Goal: Task Accomplishment & Management: Manage account settings

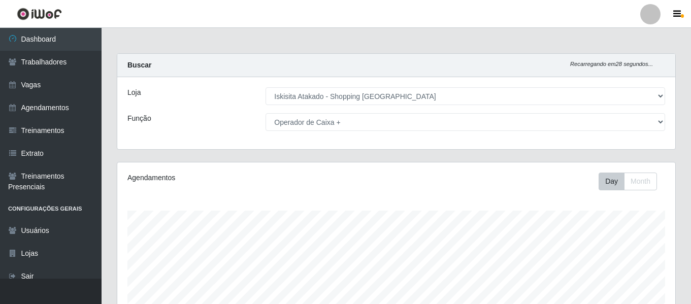
select select "424"
select select "72"
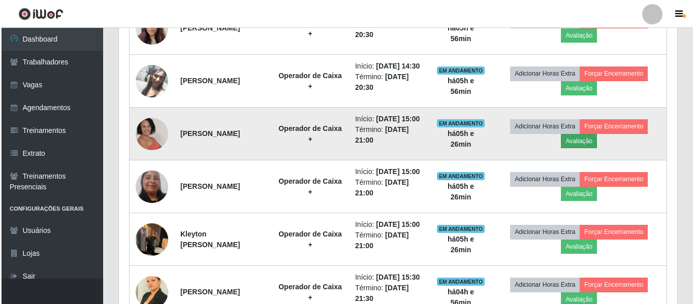
scroll to position [342, 0]
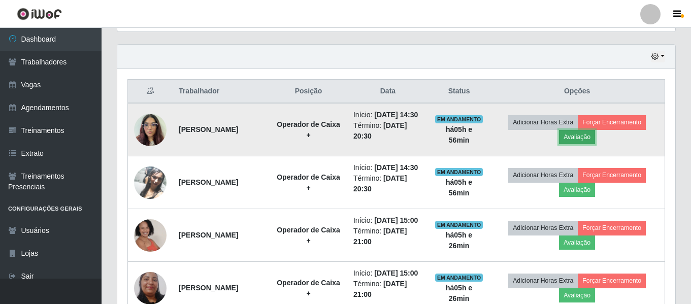
click at [582, 143] on button "Avaliação" at bounding box center [577, 137] width 36 height 14
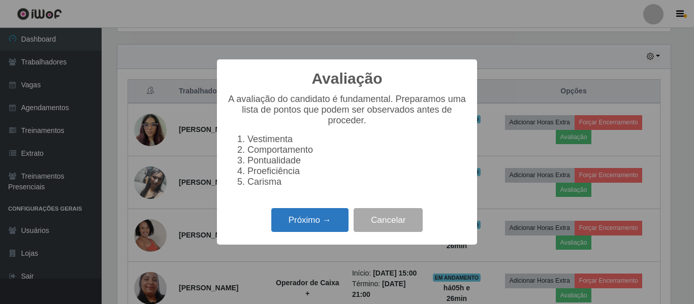
click at [312, 226] on button "Próximo →" at bounding box center [309, 220] width 77 height 24
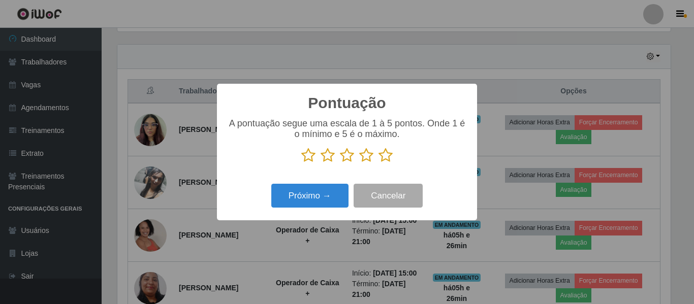
scroll to position [507830, 507488]
click at [382, 156] on icon at bounding box center [385, 155] width 14 height 15
click at [378, 163] on input "radio" at bounding box center [378, 163] width 0 height 0
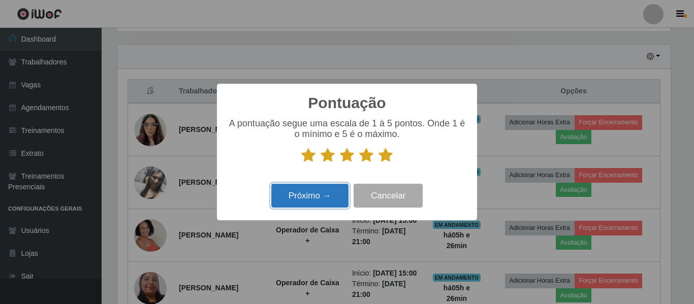
drag, startPoint x: 316, startPoint y: 192, endPoint x: 316, endPoint y: 186, distance: 5.6
click at [316, 186] on button "Próximo →" at bounding box center [309, 196] width 77 height 24
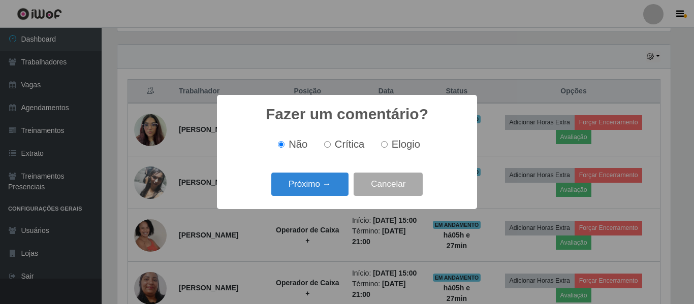
click at [384, 146] on input "Elogio" at bounding box center [384, 144] width 7 height 7
radio input "true"
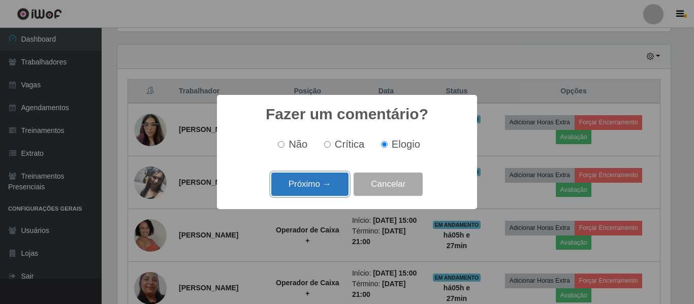
click at [309, 181] on button "Próximo →" at bounding box center [309, 185] width 77 height 24
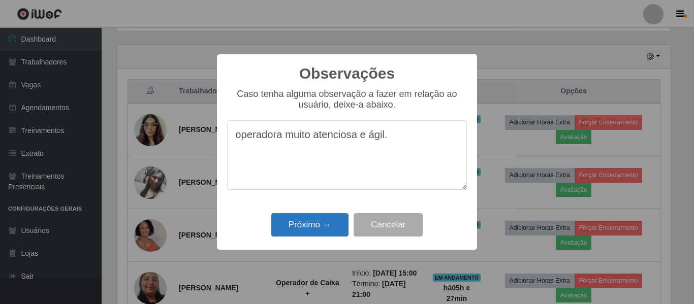
type textarea "operadora muito atenciosa e ágil."
click at [318, 224] on button "Próximo →" at bounding box center [309, 225] width 77 height 24
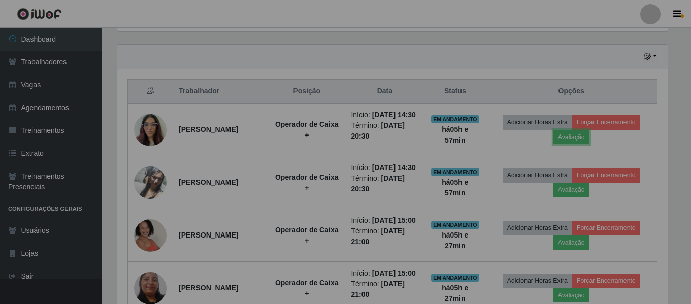
scroll to position [211, 558]
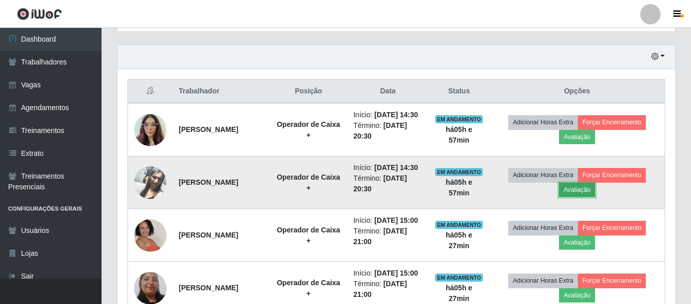
click at [595, 197] on button "Avaliação" at bounding box center [577, 190] width 36 height 14
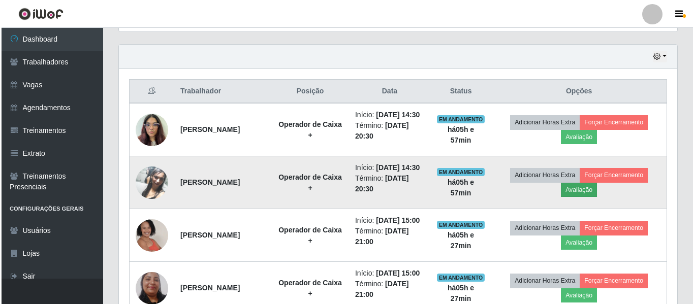
scroll to position [211, 553]
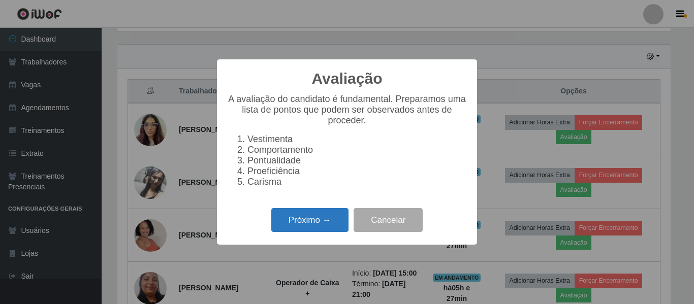
click at [325, 227] on button "Próximo →" at bounding box center [309, 220] width 77 height 24
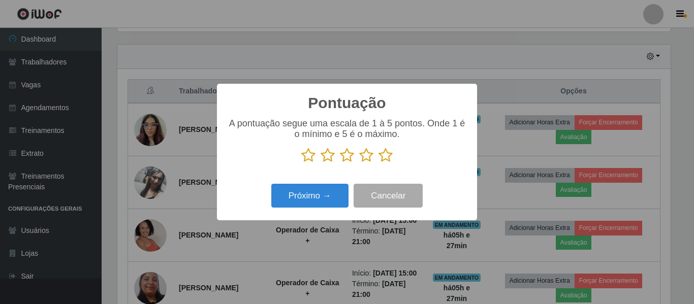
scroll to position [507830, 507488]
click at [378, 156] on icon at bounding box center [385, 155] width 14 height 15
click at [378, 163] on input "radio" at bounding box center [378, 163] width 0 height 0
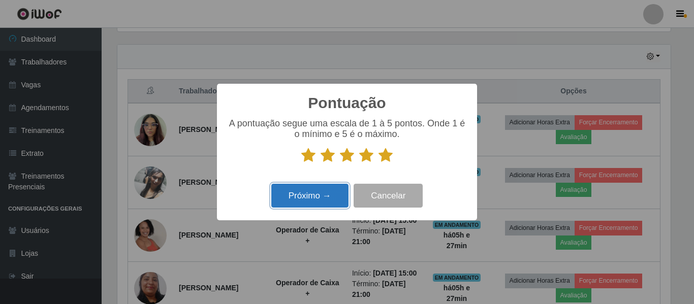
click at [307, 192] on button "Próximo →" at bounding box center [309, 196] width 77 height 24
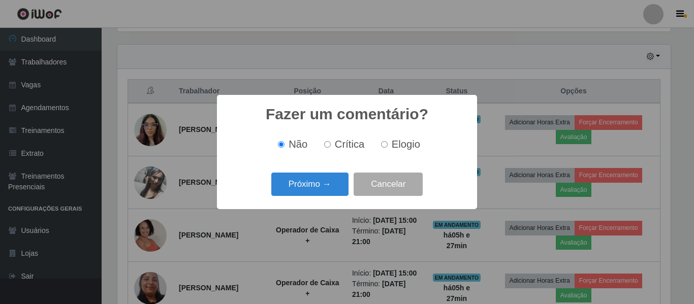
drag, startPoint x: 396, startPoint y: 145, endPoint x: 349, endPoint y: 153, distance: 48.5
click at [396, 144] on span "Elogio" at bounding box center [406, 144] width 28 height 11
click at [388, 144] on input "Elogio" at bounding box center [384, 144] width 7 height 7
radio input "true"
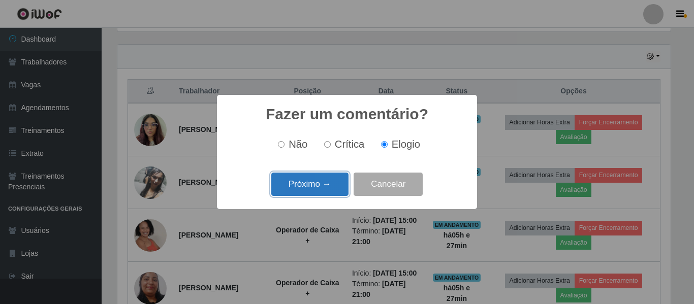
click at [328, 183] on button "Próximo →" at bounding box center [309, 185] width 77 height 24
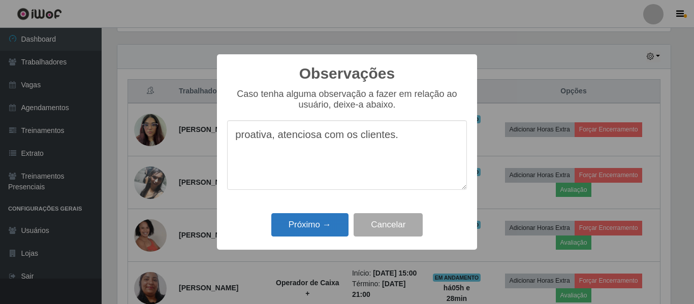
type textarea "proativa, atenciosa com os clientes."
drag, startPoint x: 331, startPoint y: 230, endPoint x: 360, endPoint y: 227, distance: 29.6
click at [331, 229] on button "Próximo →" at bounding box center [309, 225] width 77 height 24
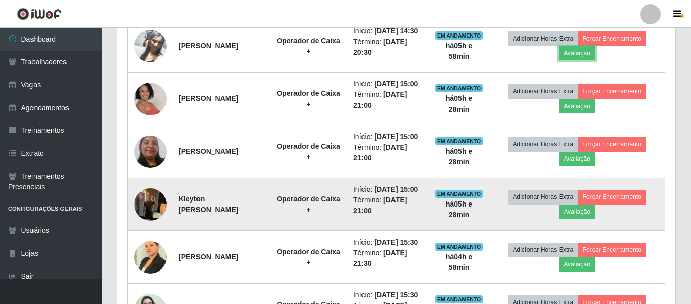
scroll to position [494, 0]
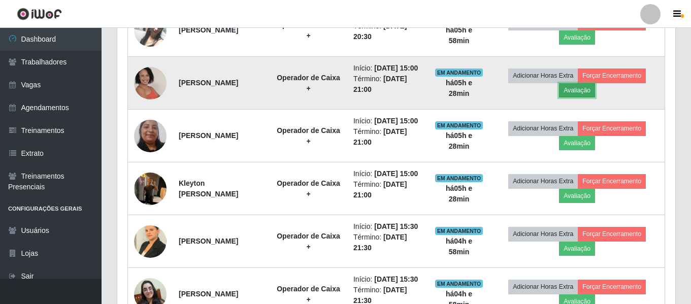
click at [595, 98] on button "Avaliação" at bounding box center [577, 90] width 36 height 14
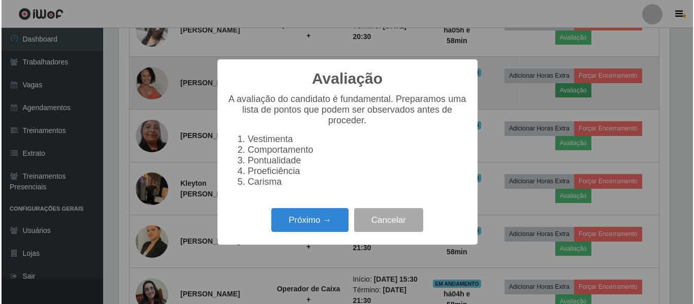
scroll to position [211, 553]
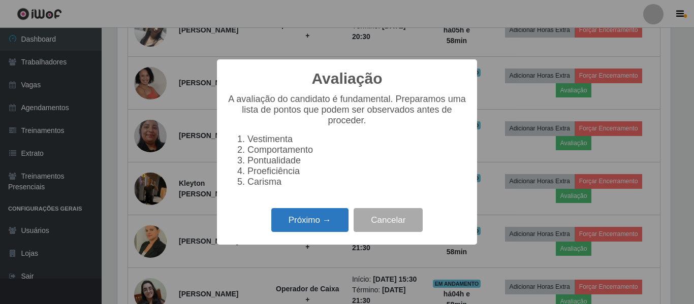
click at [323, 219] on button "Próximo →" at bounding box center [309, 220] width 77 height 24
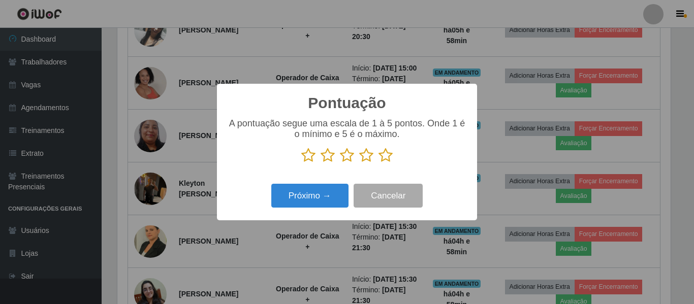
click at [369, 156] on icon at bounding box center [366, 155] width 14 height 15
click at [359, 163] on input "radio" at bounding box center [359, 163] width 0 height 0
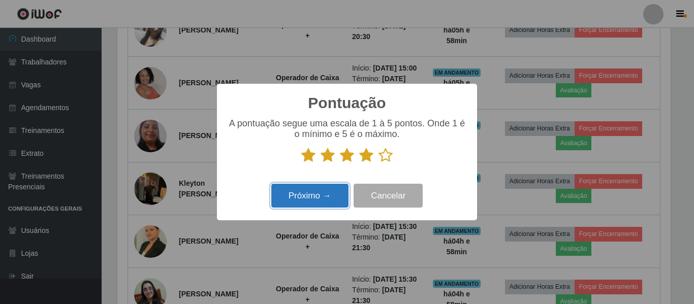
click at [331, 200] on button "Próximo →" at bounding box center [309, 196] width 77 height 24
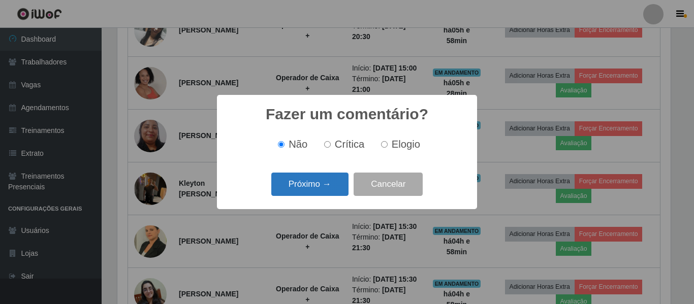
click at [341, 189] on button "Próximo →" at bounding box center [309, 185] width 77 height 24
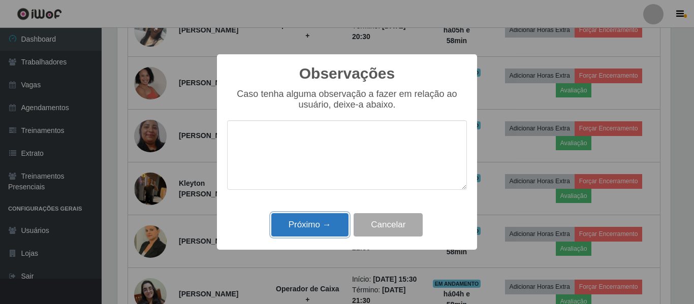
click at [336, 228] on button "Próximo →" at bounding box center [309, 225] width 77 height 24
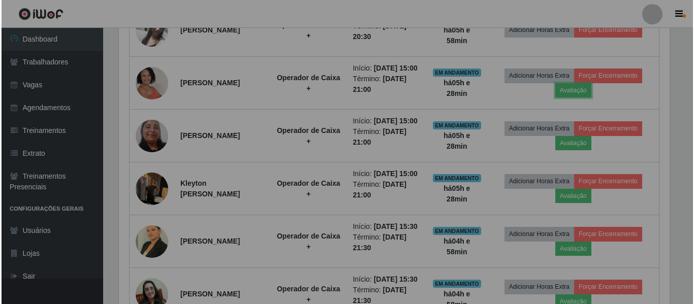
scroll to position [211, 558]
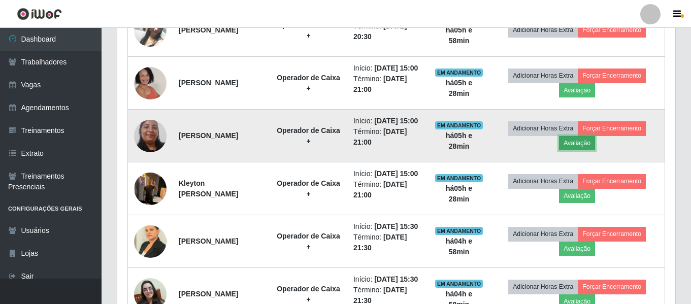
click at [588, 150] on button "Avaliação" at bounding box center [577, 143] width 36 height 14
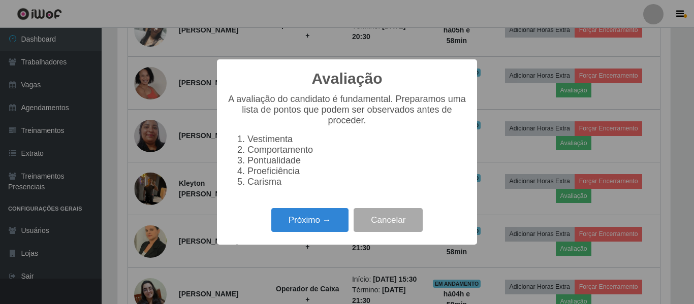
scroll to position [211, 553]
click at [332, 224] on button "Próximo →" at bounding box center [309, 220] width 77 height 24
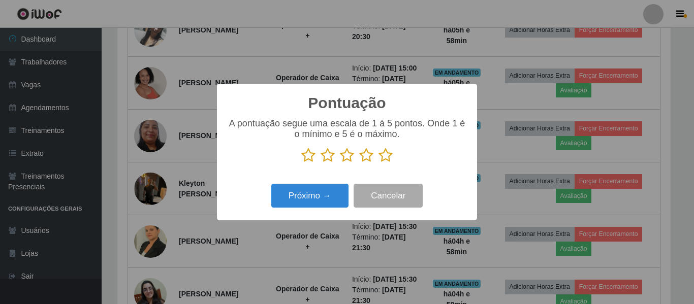
click at [384, 159] on icon at bounding box center [385, 155] width 14 height 15
click at [378, 163] on input "radio" at bounding box center [378, 163] width 0 height 0
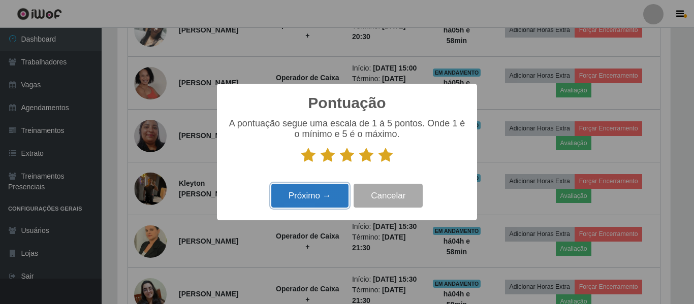
click at [320, 200] on button "Próximo →" at bounding box center [309, 196] width 77 height 24
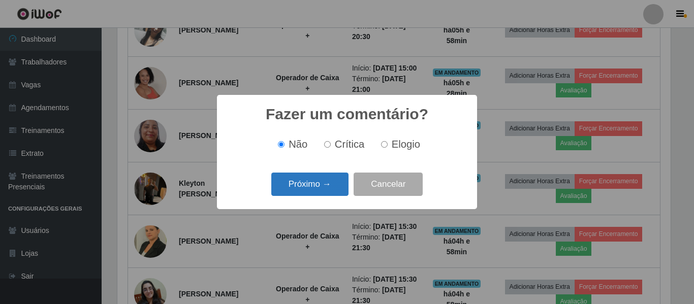
click at [320, 187] on button "Próximo →" at bounding box center [309, 185] width 77 height 24
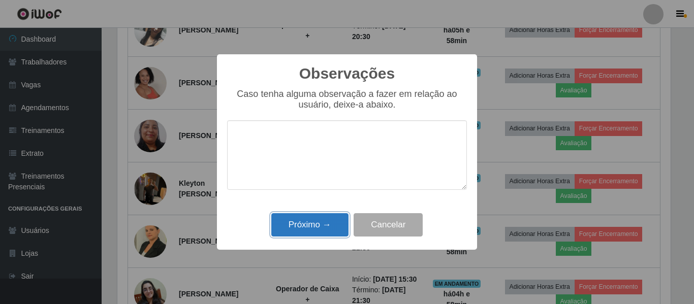
click at [329, 228] on button "Próximo →" at bounding box center [309, 225] width 77 height 24
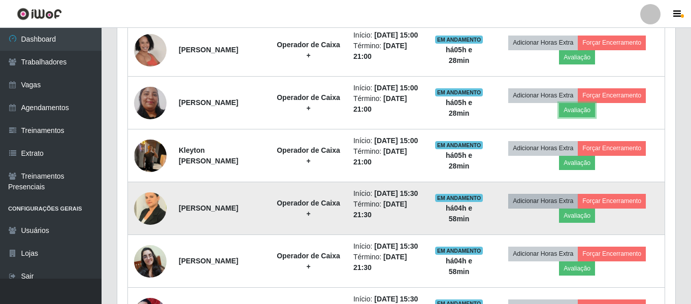
scroll to position [545, 0]
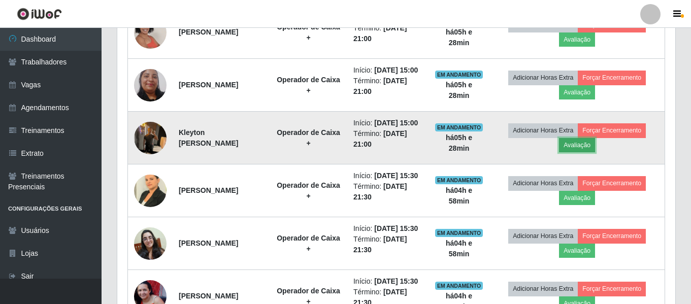
click at [584, 152] on button "Avaliação" at bounding box center [577, 145] width 36 height 14
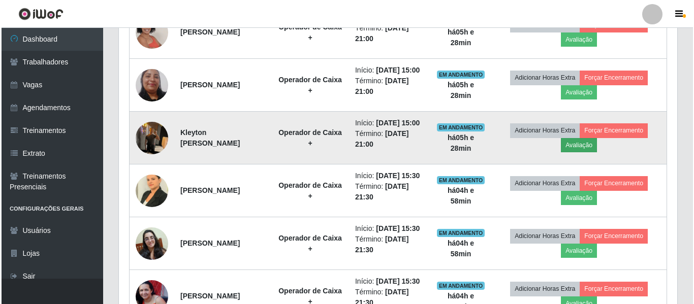
scroll to position [211, 553]
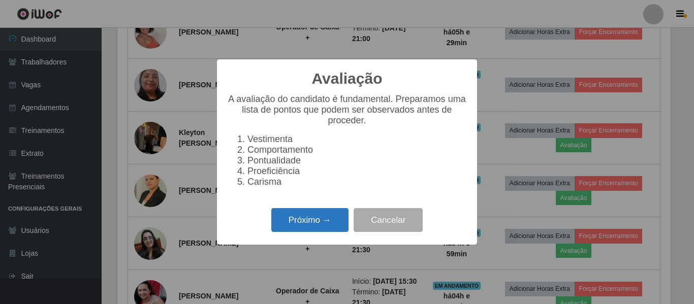
click at [329, 226] on button "Próximo →" at bounding box center [309, 220] width 77 height 24
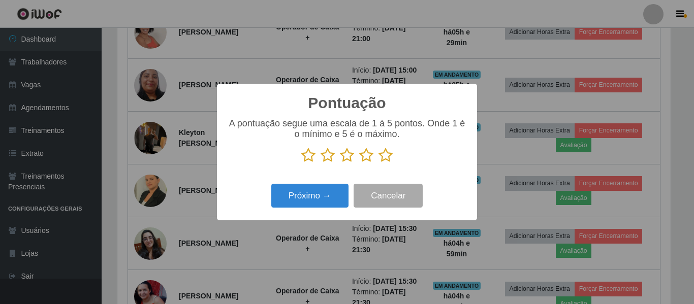
scroll to position [507830, 507488]
drag, startPoint x: 387, startPoint y: 156, endPoint x: 382, endPoint y: 159, distance: 5.5
click at [387, 156] on icon at bounding box center [385, 155] width 14 height 15
click at [378, 163] on input "radio" at bounding box center [378, 163] width 0 height 0
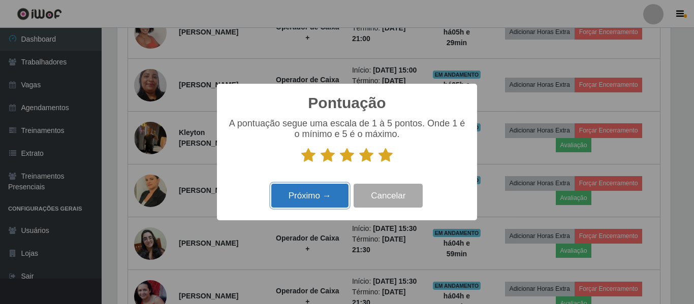
click at [292, 202] on button "Próximo →" at bounding box center [309, 196] width 77 height 24
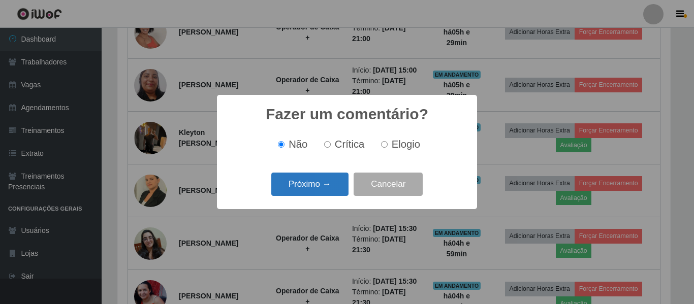
click at [337, 195] on button "Próximo →" at bounding box center [309, 185] width 77 height 24
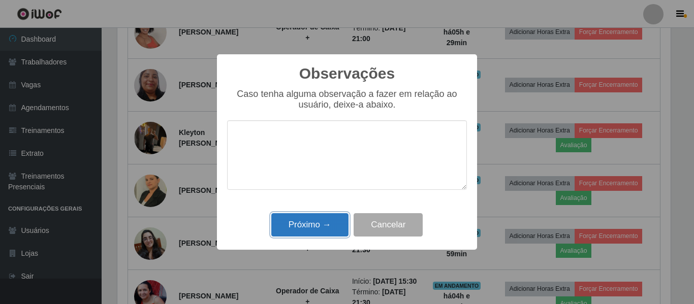
click at [336, 232] on button "Próximo →" at bounding box center [309, 225] width 77 height 24
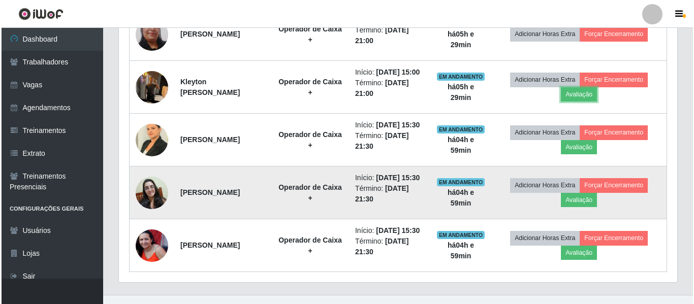
scroll to position [647, 0]
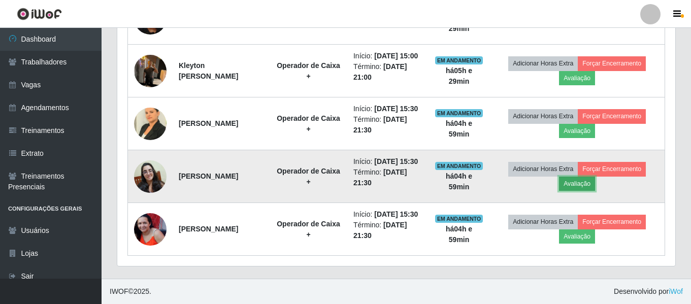
click at [578, 191] on button "Avaliação" at bounding box center [577, 184] width 36 height 14
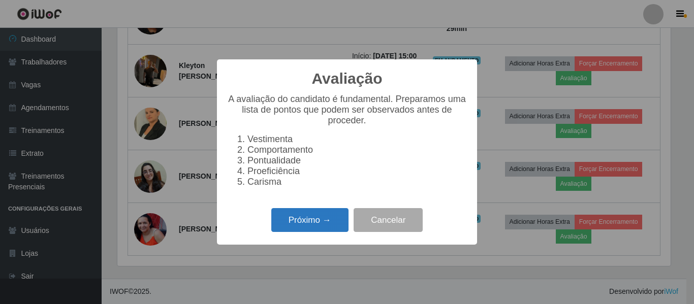
click at [275, 220] on button "Próximo →" at bounding box center [309, 220] width 77 height 24
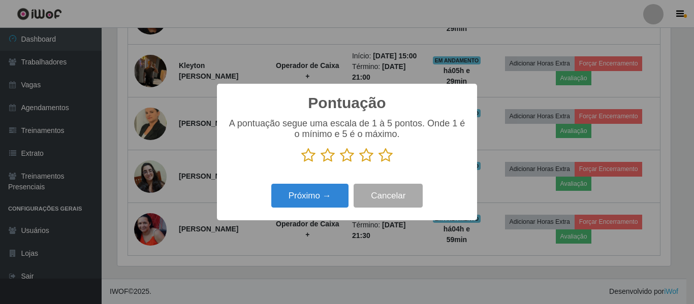
drag, startPoint x: 366, startPoint y: 155, endPoint x: 332, endPoint y: 185, distance: 45.7
click at [366, 155] on icon at bounding box center [366, 155] width 14 height 15
click at [359, 163] on input "radio" at bounding box center [359, 163] width 0 height 0
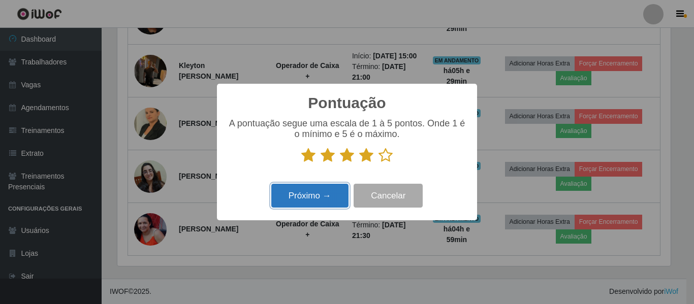
click at [331, 197] on button "Próximo →" at bounding box center [309, 196] width 77 height 24
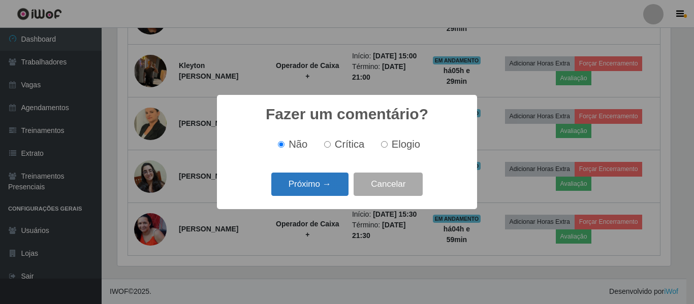
click at [333, 195] on button "Próximo →" at bounding box center [309, 185] width 77 height 24
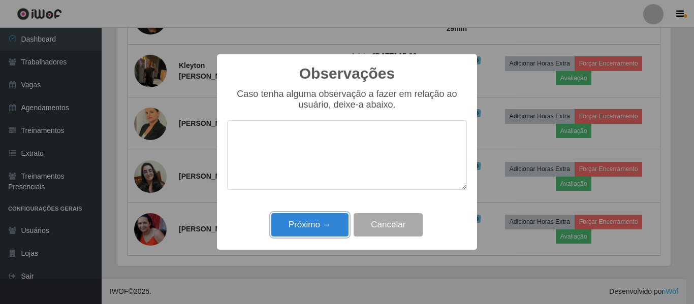
drag, startPoint x: 330, startPoint y: 232, endPoint x: 350, endPoint y: 235, distance: 20.0
click at [332, 232] on button "Próximo →" at bounding box center [309, 225] width 77 height 24
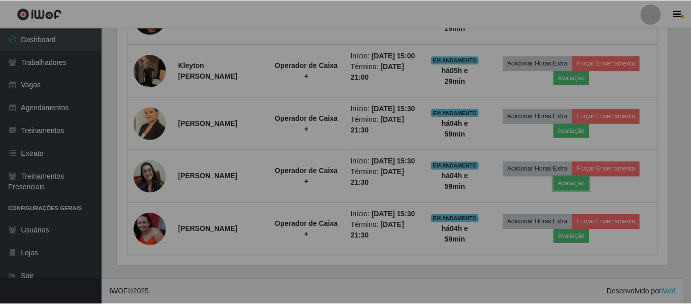
scroll to position [0, 0]
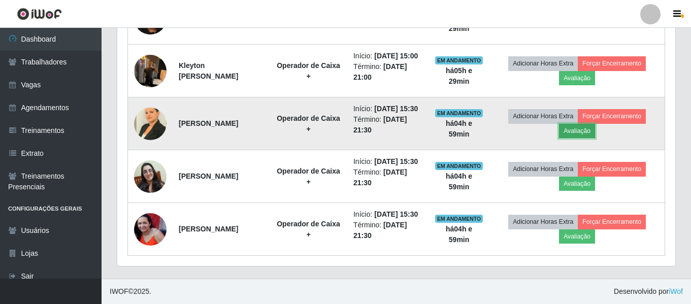
click at [580, 138] on button "Avaliação" at bounding box center [577, 131] width 36 height 14
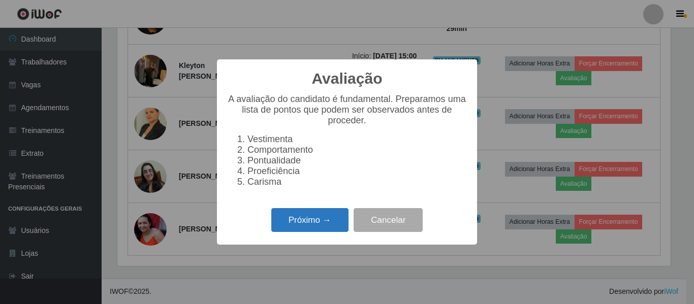
click at [310, 225] on button "Próximo →" at bounding box center [309, 220] width 77 height 24
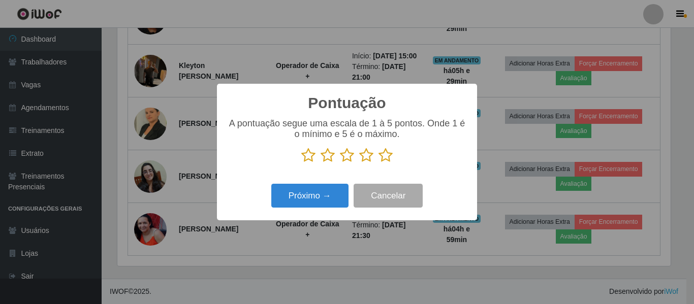
click at [367, 160] on icon at bounding box center [366, 155] width 14 height 15
click at [359, 163] on input "radio" at bounding box center [359, 163] width 0 height 0
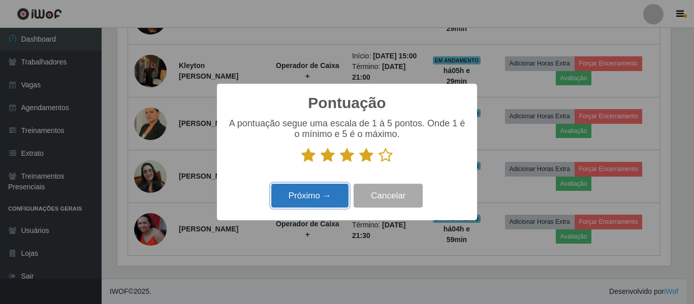
click at [320, 201] on button "Próximo →" at bounding box center [309, 196] width 77 height 24
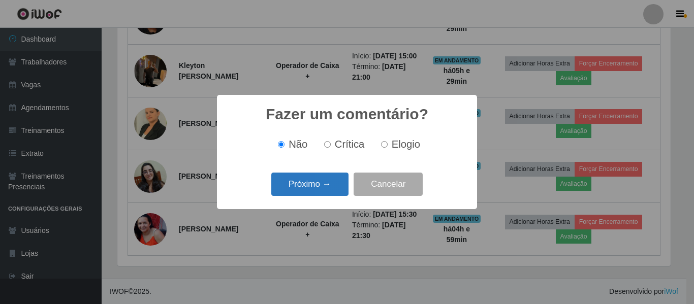
click at [327, 184] on button "Próximo →" at bounding box center [309, 185] width 77 height 24
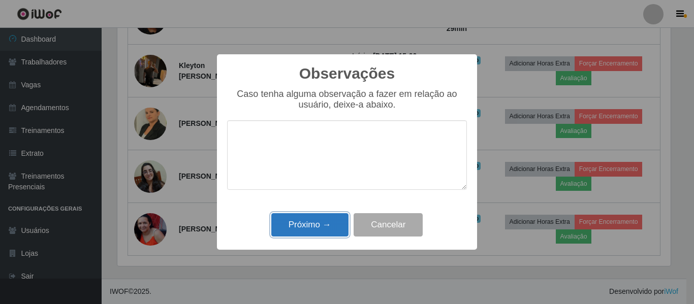
click at [307, 224] on button "Próximo →" at bounding box center [309, 225] width 77 height 24
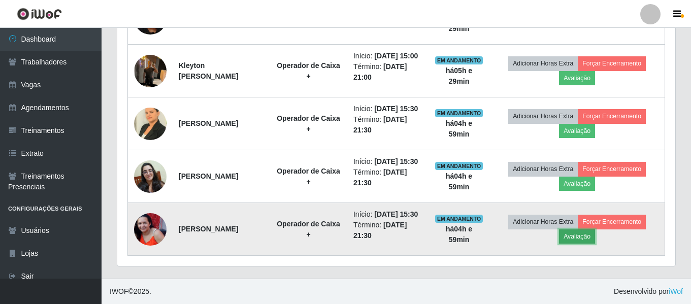
click at [580, 236] on button "Avaliação" at bounding box center [577, 237] width 36 height 14
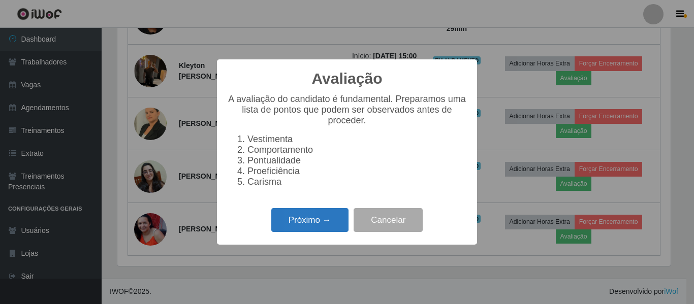
click at [322, 227] on button "Próximo →" at bounding box center [309, 220] width 77 height 24
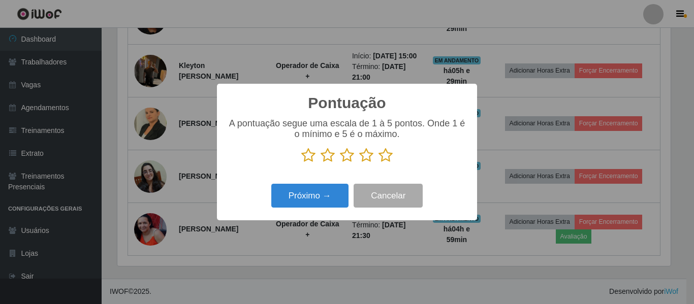
click at [372, 163] on icon at bounding box center [366, 155] width 14 height 15
click at [359, 163] on input "radio" at bounding box center [359, 163] width 0 height 0
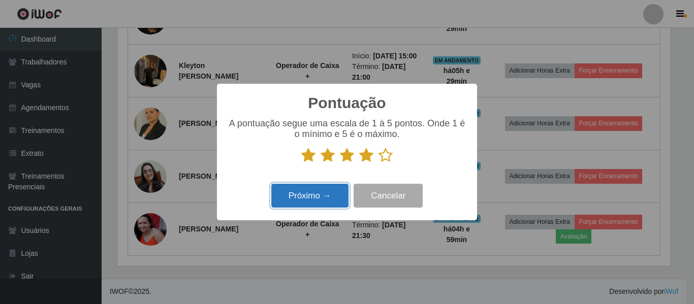
click at [342, 197] on button "Próximo →" at bounding box center [309, 196] width 77 height 24
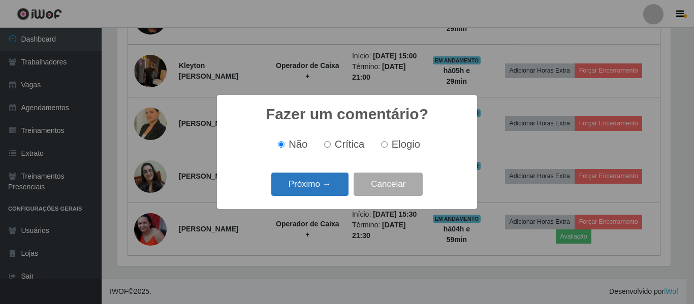
click at [332, 191] on button "Próximo →" at bounding box center [309, 185] width 77 height 24
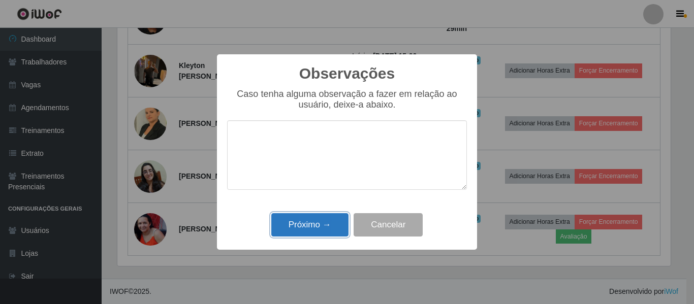
click at [336, 226] on button "Próximo →" at bounding box center [309, 225] width 77 height 24
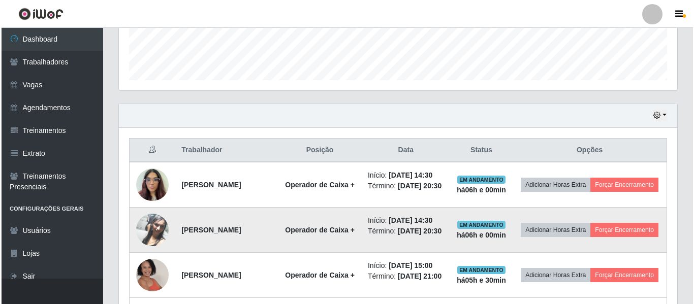
scroll to position [342, 0]
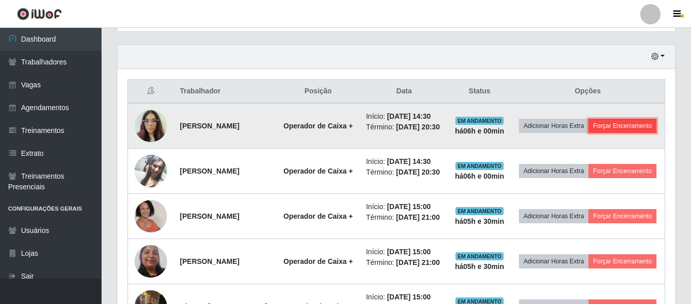
click at [597, 133] on button "Forçar Encerramento" at bounding box center [623, 126] width 68 height 14
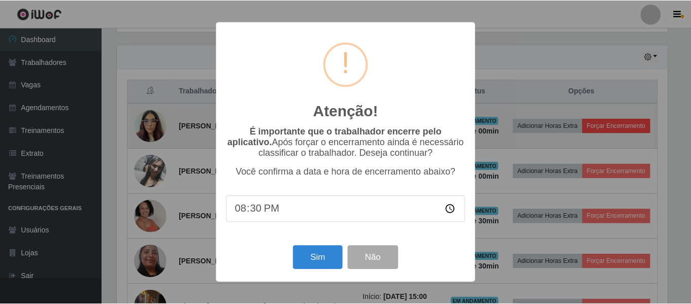
scroll to position [211, 553]
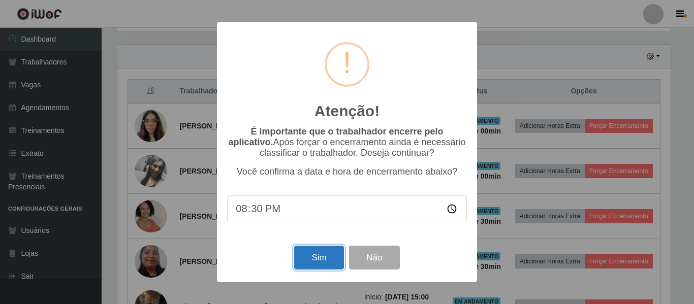
click at [312, 266] on button "Sim" at bounding box center [318, 258] width 49 height 24
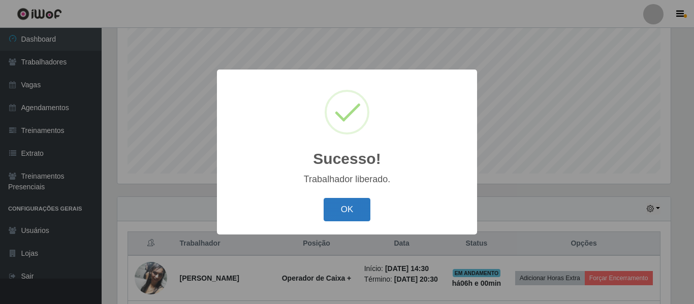
click at [353, 214] on button "OK" at bounding box center [347, 210] width 47 height 24
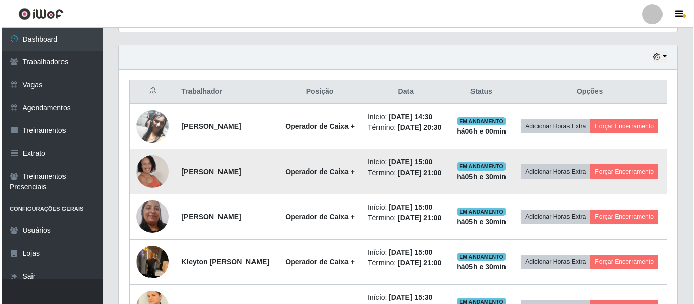
scroll to position [342, 0]
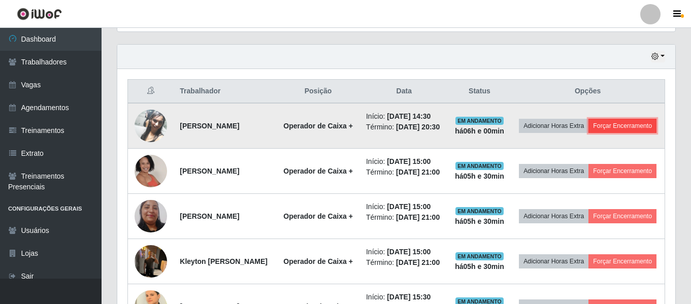
click at [589, 133] on button "Forçar Encerramento" at bounding box center [623, 126] width 68 height 14
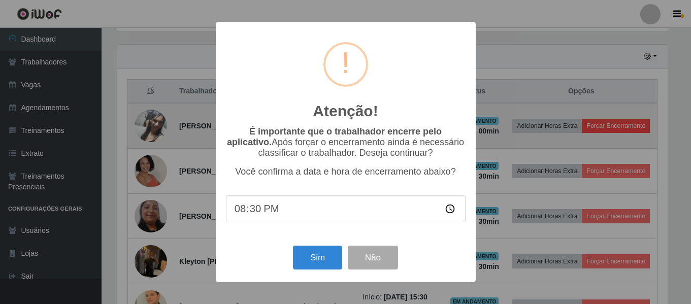
scroll to position [211, 553]
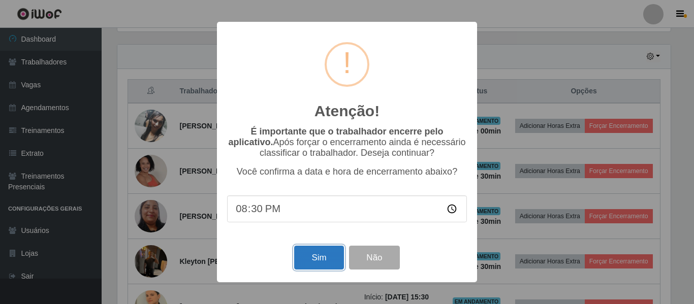
click at [307, 263] on button "Sim" at bounding box center [318, 258] width 49 height 24
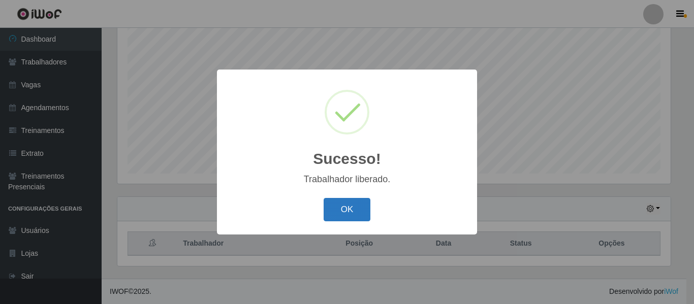
click at [334, 218] on button "OK" at bounding box center [347, 210] width 47 height 24
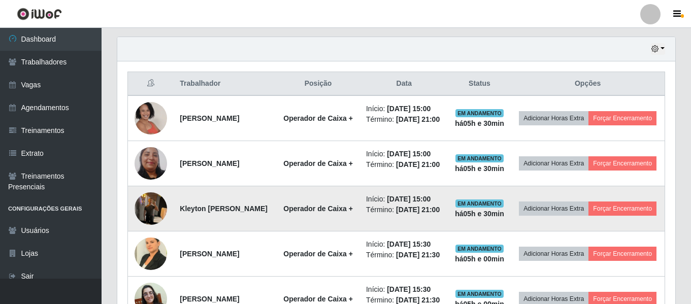
scroll to position [342, 0]
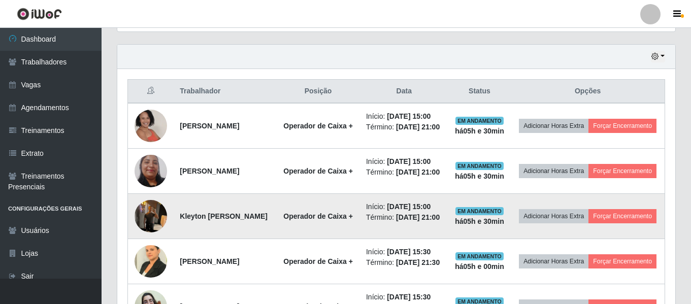
click at [141, 238] on img at bounding box center [151, 216] width 33 height 43
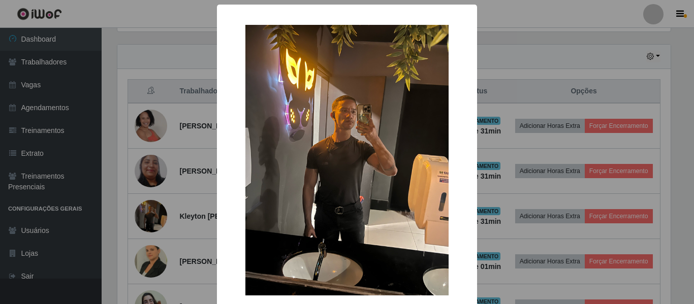
click at [537, 17] on div "× OK Cancel" at bounding box center [347, 152] width 694 height 304
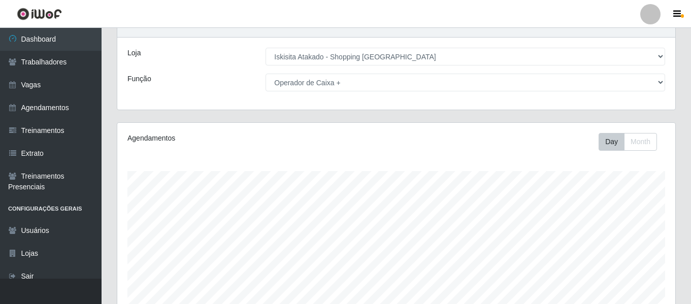
scroll to position [0, 0]
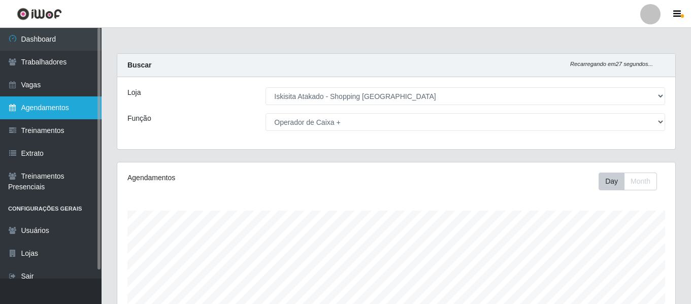
click at [34, 104] on link "Agendamentos" at bounding box center [51, 108] width 102 height 23
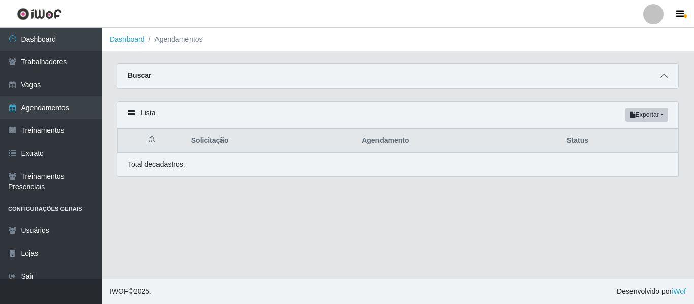
click at [662, 76] on icon at bounding box center [663, 75] width 7 height 7
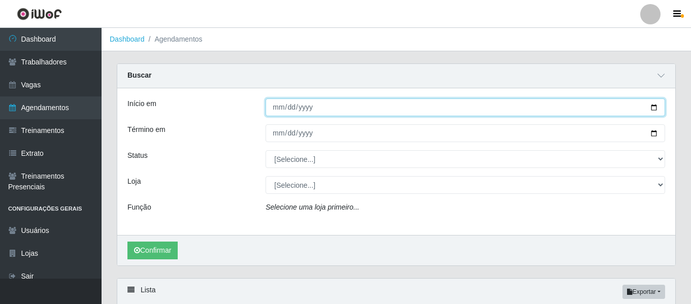
click at [654, 108] on input "Início em" at bounding box center [466, 108] width 400 height 18
type input "2025-10-03"
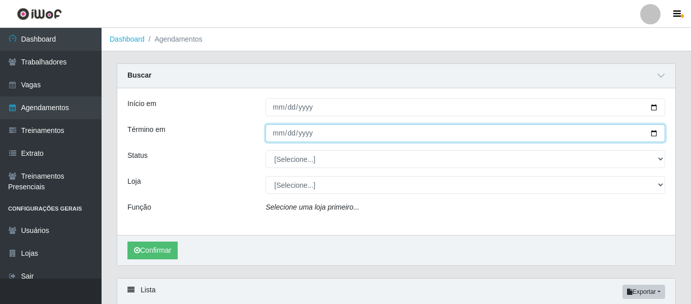
click at [656, 137] on input "Término em" at bounding box center [466, 133] width 400 height 18
type input "2025-10-03"
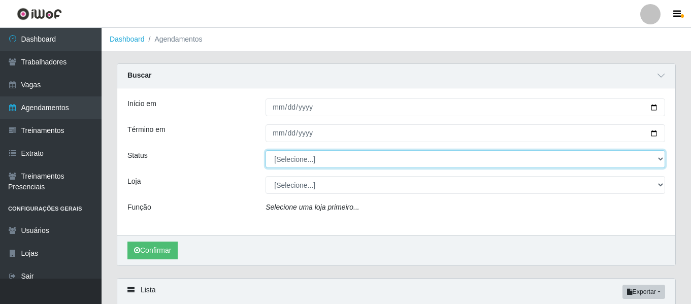
click at [412, 167] on select "[Selecione...] AGENDADO AGUARDANDO LIBERAR EM ANDAMENTO EM REVISÃO FINALIZADO C…" at bounding box center [466, 159] width 400 height 18
select select "FINALIZADO"
click at [266, 151] on select "[Selecione...] AGENDADO AGUARDANDO LIBERAR EM ANDAMENTO EM REVISÃO FINALIZADO C…" at bounding box center [466, 159] width 400 height 18
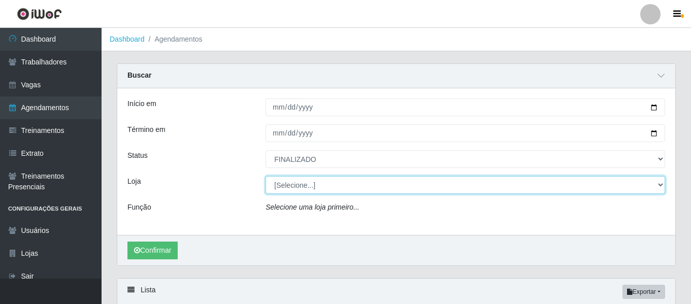
click at [338, 192] on select "[Selecione...] [GEOGRAPHIC_DATA] - Shopping [GEOGRAPHIC_DATA]" at bounding box center [466, 185] width 400 height 18
select select "424"
click at [266, 177] on select "[Selecione...] [GEOGRAPHIC_DATA] - Shopping [GEOGRAPHIC_DATA]" at bounding box center [466, 185] width 400 height 18
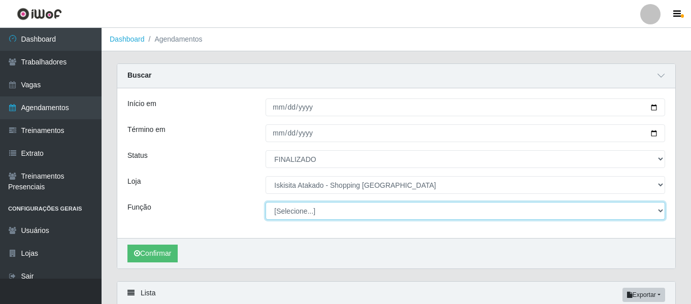
click at [648, 214] on select "[Selecione...] Auxiliar de Estacionamento Auxiliar de Estacionamento + Auxiliar…" at bounding box center [466, 211] width 400 height 18
click at [266, 203] on select "[Selecione...] Auxiliar de Estacionamento Auxiliar de Estacionamento + Auxiliar…" at bounding box center [466, 211] width 400 height 18
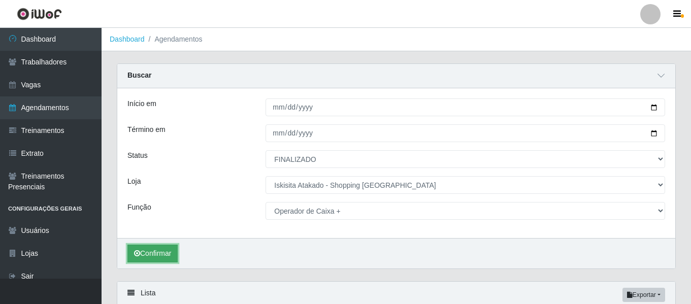
drag, startPoint x: 153, startPoint y: 251, endPoint x: 172, endPoint y: 251, distance: 18.8
click at [154, 251] on button "Confirmar" at bounding box center [153, 254] width 50 height 18
click at [159, 252] on button "Confirmar" at bounding box center [153, 254] width 50 height 18
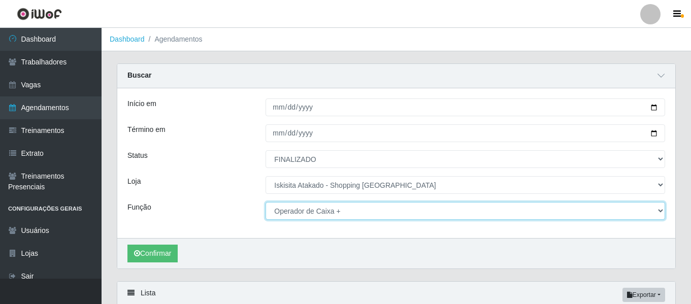
click at [345, 213] on select "[Selecione...] Auxiliar de Estacionamento Auxiliar de Estacionamento + Auxiliar…" at bounding box center [466, 211] width 400 height 18
select select "73"
click at [266, 203] on select "[Selecione...] Auxiliar de Estacionamento Auxiliar de Estacionamento + Auxiliar…" at bounding box center [466, 211] width 400 height 18
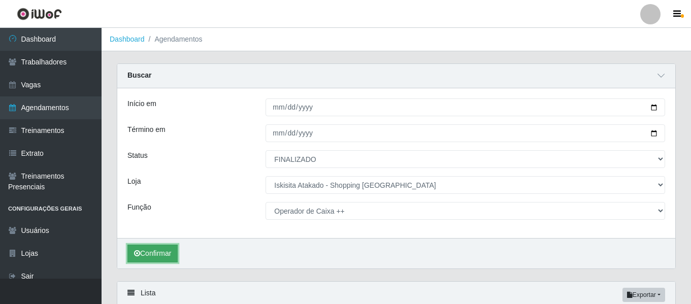
drag, startPoint x: 173, startPoint y: 257, endPoint x: 180, endPoint y: 252, distance: 8.6
click at [173, 256] on button "Confirmar" at bounding box center [153, 254] width 50 height 18
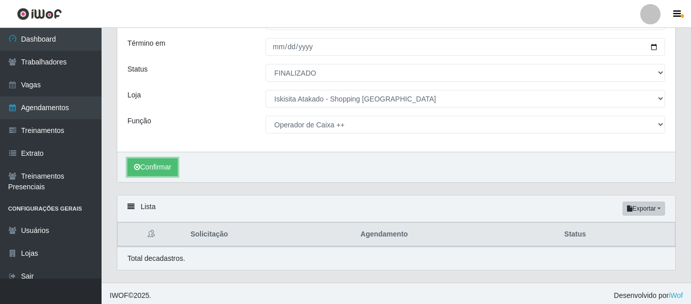
scroll to position [91, 0]
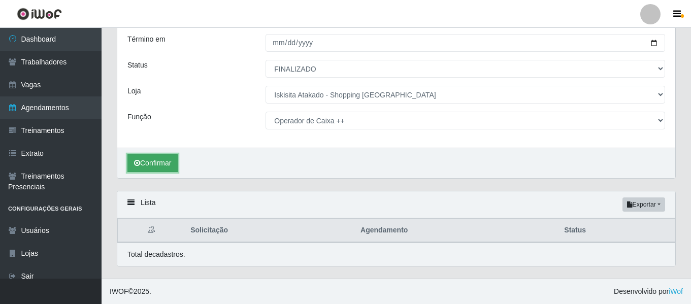
click at [154, 171] on button "Confirmar" at bounding box center [153, 163] width 50 height 18
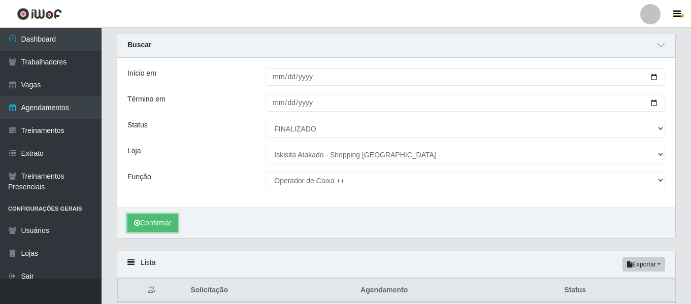
scroll to position [0, 0]
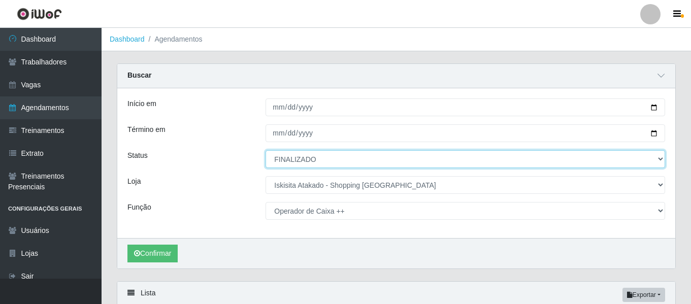
click at [354, 167] on select "[Selecione...] AGENDADO AGUARDANDO LIBERAR EM ANDAMENTO EM REVISÃO FINALIZADO C…" at bounding box center [466, 159] width 400 height 18
select select "AGENDADO"
click at [266, 151] on select "[Selecione...] AGENDADO AGUARDANDO LIBERAR EM ANDAMENTO EM REVISÃO FINALIZADO C…" at bounding box center [466, 159] width 400 height 18
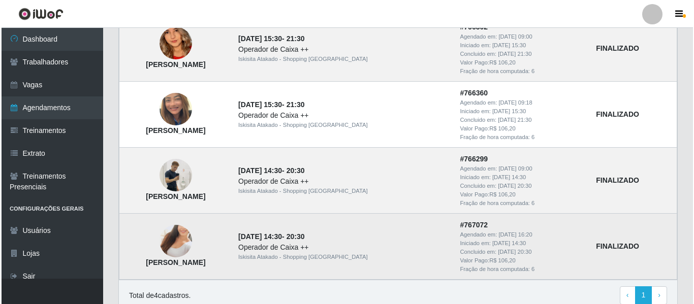
scroll to position [356, 0]
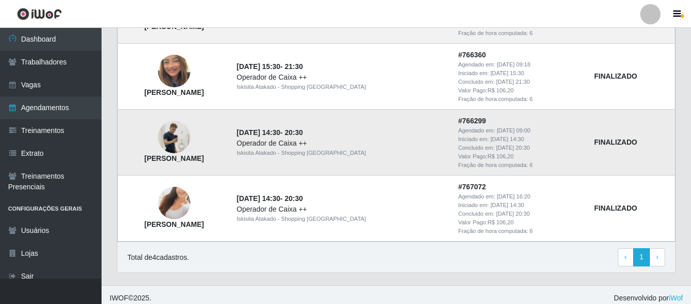
click at [191, 130] on img at bounding box center [174, 137] width 33 height 58
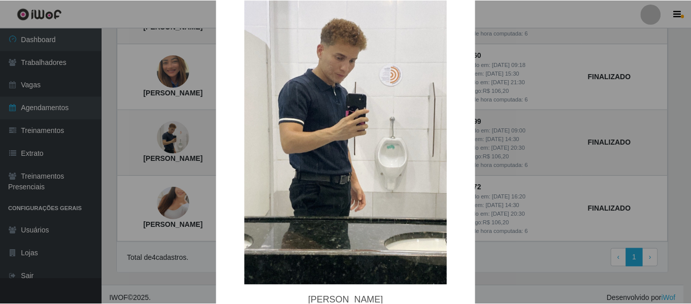
scroll to position [102, 0]
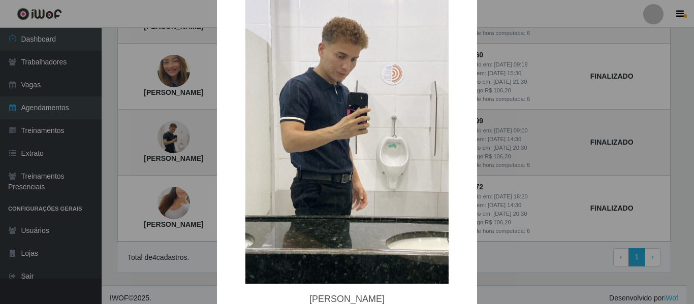
click at [593, 21] on div "× Edmilson Sousa de Freitas OK Cancel" at bounding box center [347, 152] width 694 height 304
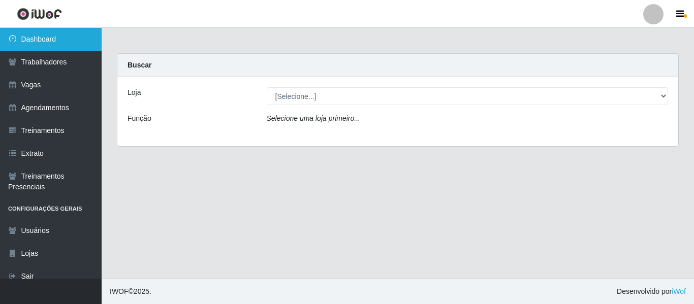
click at [57, 45] on link "Dashboard" at bounding box center [51, 39] width 102 height 23
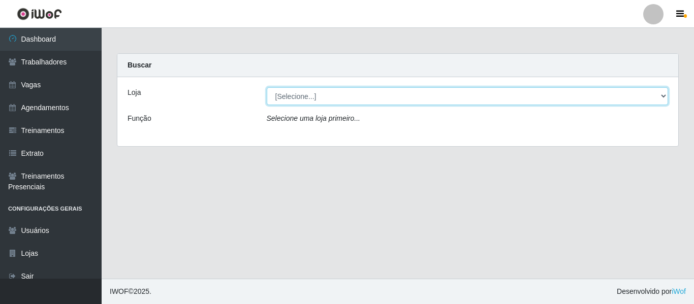
click at [426, 105] on div "Loja [Selecione...] Iskisita Atakado - Shopping [GEOGRAPHIC_DATA] Função Seleci…" at bounding box center [397, 111] width 561 height 69
select select "424"
click at [267, 87] on select "[Selecione...] [GEOGRAPHIC_DATA] - Shopping [GEOGRAPHIC_DATA]" at bounding box center [468, 96] width 402 height 18
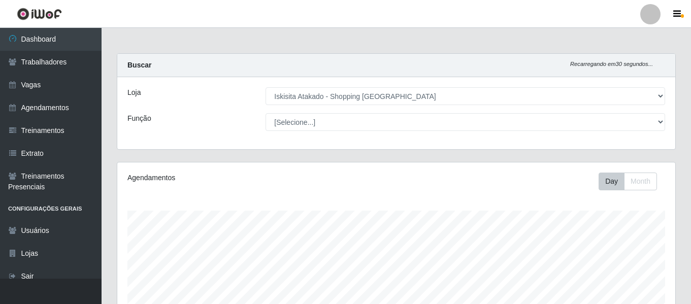
click at [394, 121] on select "[Selecione...] Auxiliar de Estacionamento Auxiliar de Estacionamento + Auxiliar…" at bounding box center [466, 122] width 400 height 18
select select "72"
click at [266, 113] on select "[Selecione...] Auxiliar de Estacionamento Auxiliar de Estacionamento + Auxiliar…" at bounding box center [466, 122] width 400 height 18
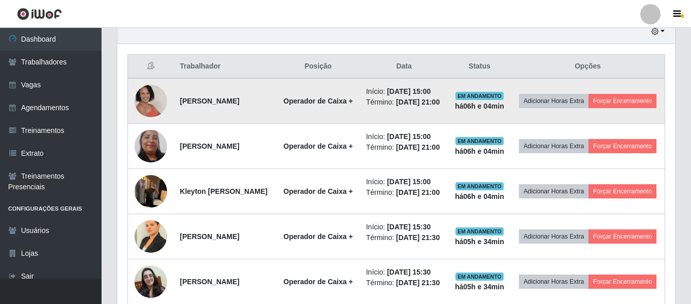
scroll to position [367, 0]
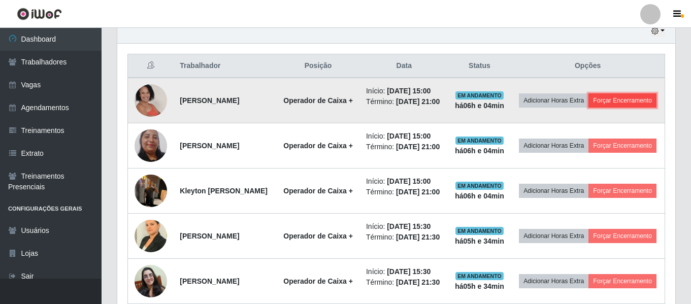
click at [589, 108] on button "Forçar Encerramento" at bounding box center [623, 100] width 68 height 14
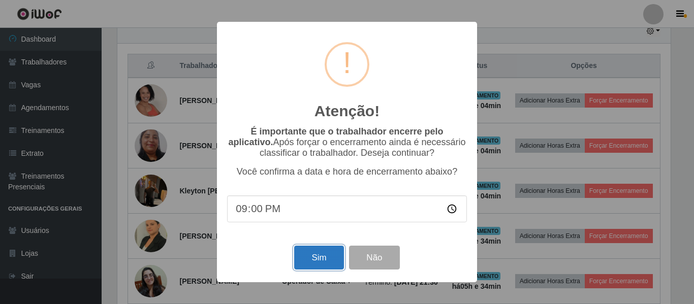
click at [314, 259] on button "Sim" at bounding box center [318, 258] width 49 height 24
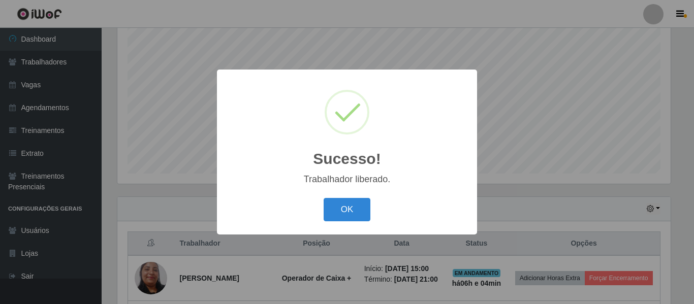
click at [525, 123] on div "Sucesso! × Trabalhador liberado. OK Cancel" at bounding box center [347, 152] width 694 height 304
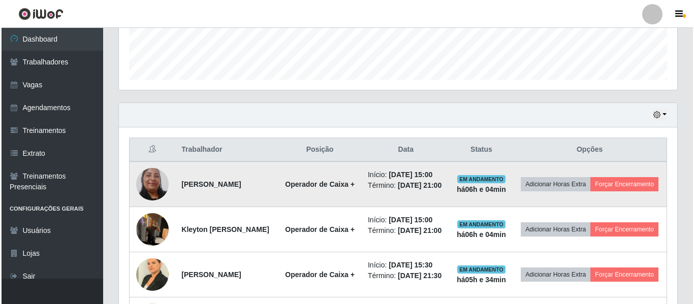
scroll to position [291, 0]
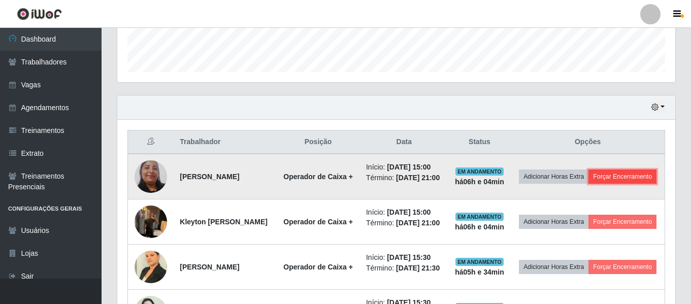
click at [593, 184] on button "Forçar Encerramento" at bounding box center [623, 177] width 68 height 14
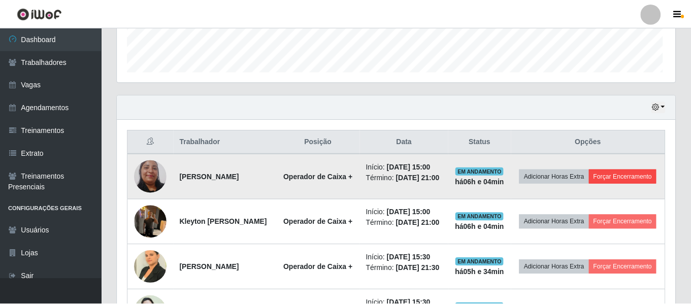
scroll to position [211, 553]
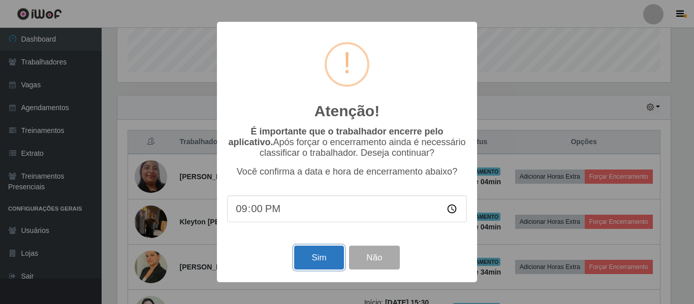
click at [310, 255] on button "Sim" at bounding box center [318, 258] width 49 height 24
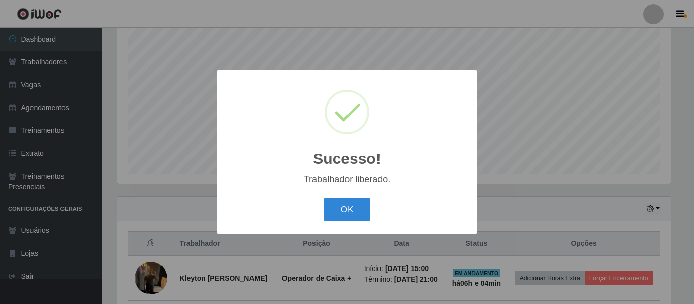
click at [522, 118] on div "Sucesso! × Trabalhador liberado. OK Cancel" at bounding box center [347, 152] width 694 height 304
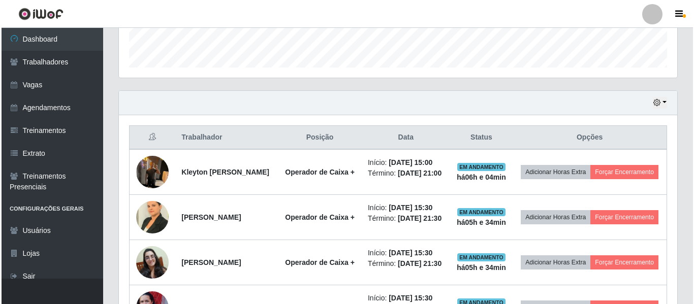
scroll to position [291, 0]
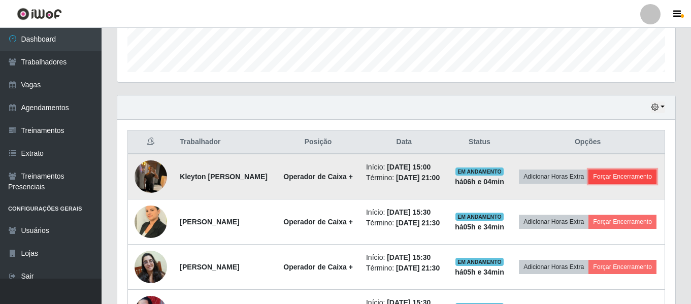
click at [589, 184] on button "Forçar Encerramento" at bounding box center [623, 177] width 68 height 14
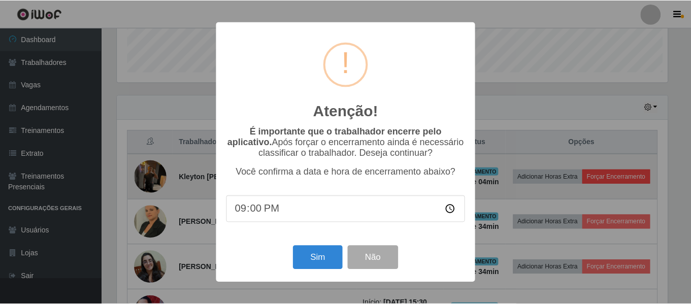
scroll to position [211, 553]
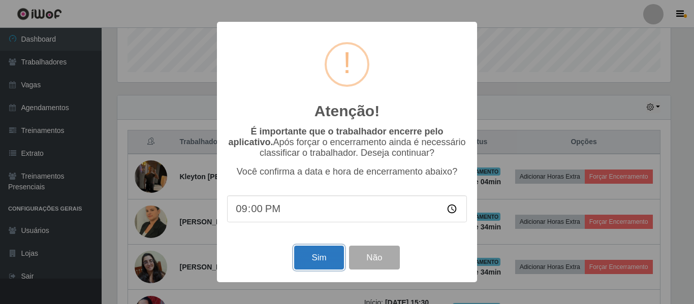
click at [320, 263] on button "Sim" at bounding box center [318, 258] width 49 height 24
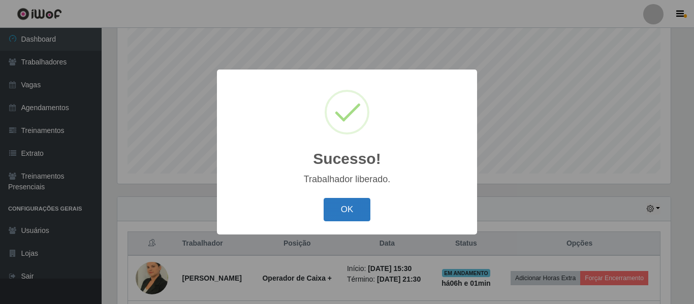
click at [359, 201] on button "OK" at bounding box center [347, 210] width 47 height 24
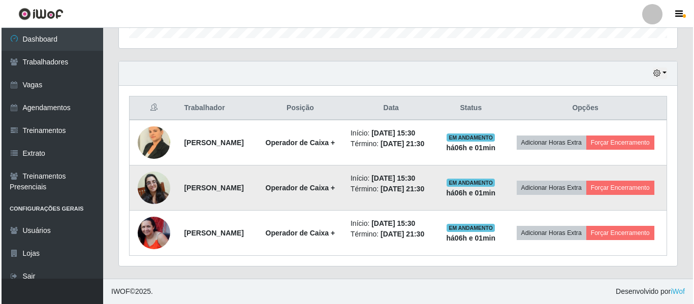
scroll to position [380, 0]
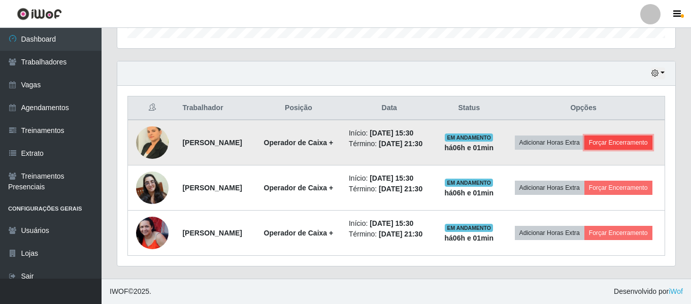
click at [606, 136] on button "Forçar Encerramento" at bounding box center [619, 143] width 68 height 14
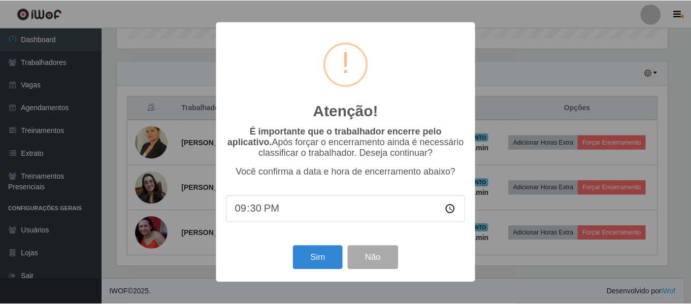
scroll to position [211, 553]
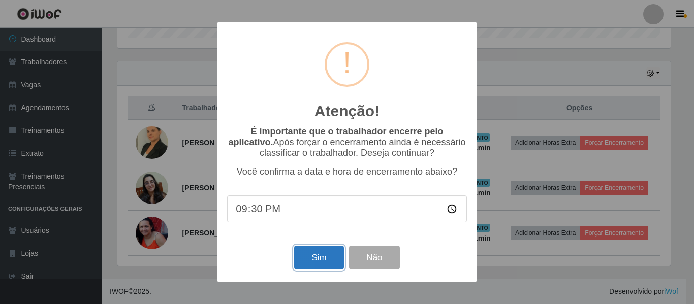
drag, startPoint x: 315, startPoint y: 261, endPoint x: 319, endPoint y: 257, distance: 5.4
click at [318, 258] on button "Sim" at bounding box center [318, 258] width 49 height 24
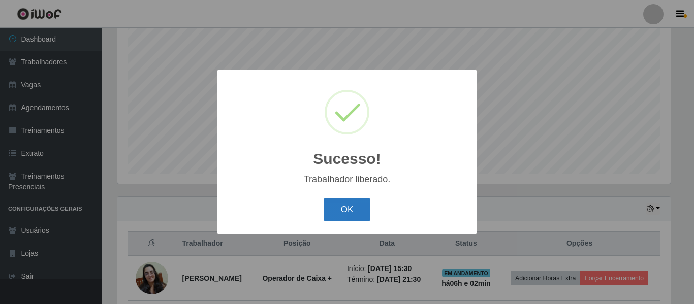
click at [349, 205] on button "OK" at bounding box center [347, 210] width 47 height 24
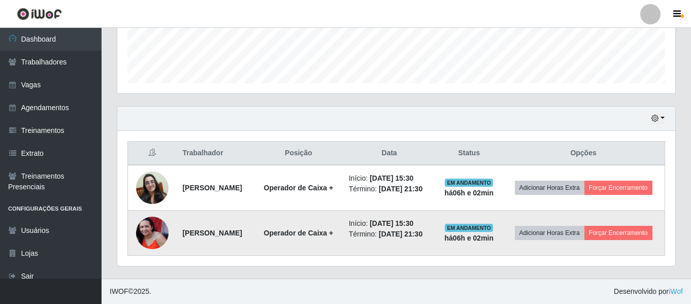
scroll to position [317, 0]
click at [606, 229] on button "Forçar Encerramento" at bounding box center [619, 233] width 68 height 14
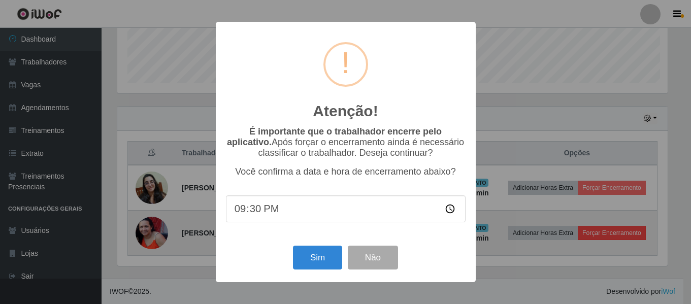
scroll to position [211, 553]
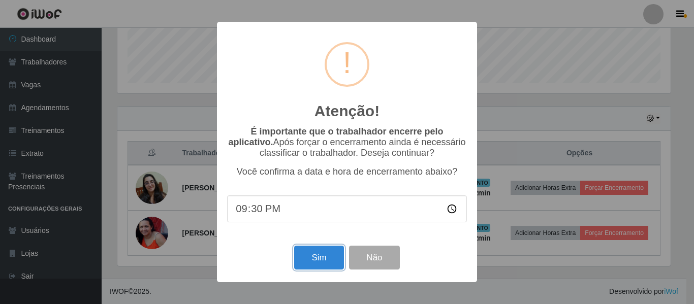
drag, startPoint x: 330, startPoint y: 262, endPoint x: 326, endPoint y: 254, distance: 9.3
click at [330, 262] on button "Sim" at bounding box center [318, 258] width 49 height 24
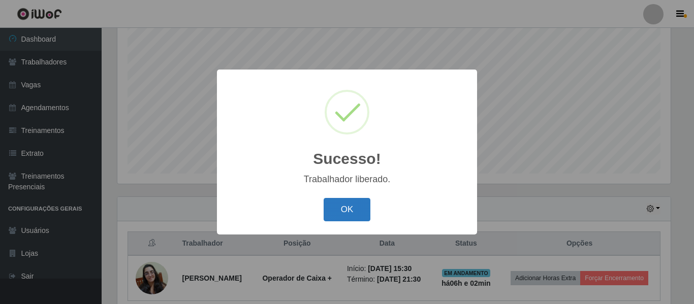
click at [336, 209] on button "OK" at bounding box center [347, 210] width 47 height 24
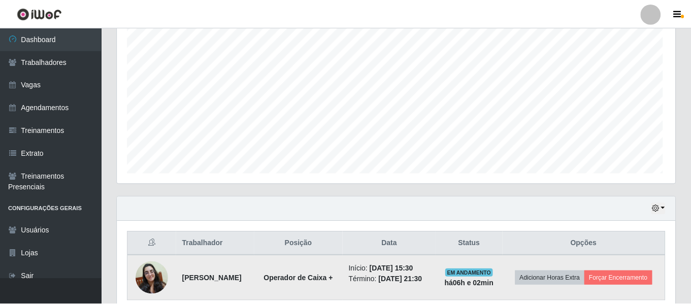
scroll to position [211, 558]
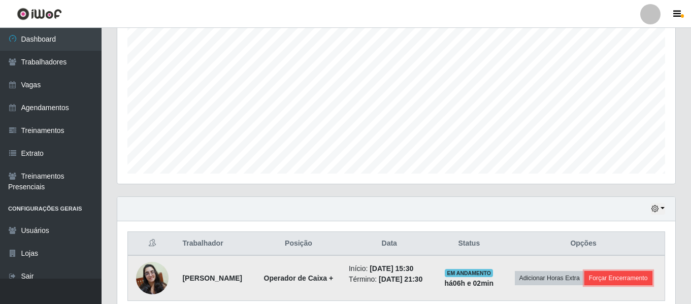
click at [603, 286] on button "Forçar Encerramento" at bounding box center [619, 278] width 68 height 14
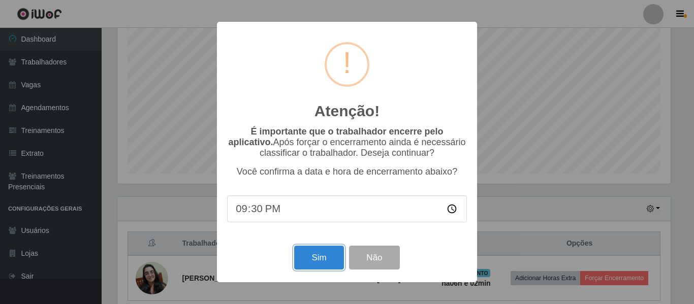
drag, startPoint x: 331, startPoint y: 258, endPoint x: 337, endPoint y: 246, distance: 13.4
click at [331, 257] on button "Sim" at bounding box center [318, 258] width 49 height 24
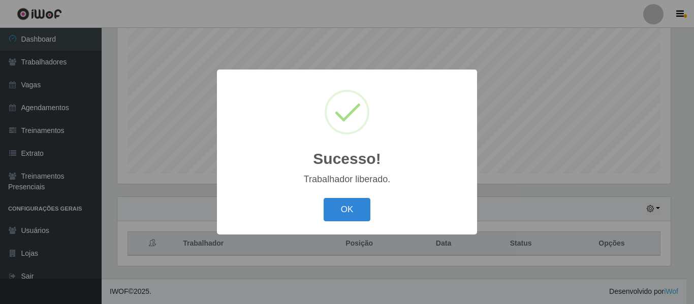
drag, startPoint x: 355, startPoint y: 214, endPoint x: 523, endPoint y: 123, distance: 191.2
click at [356, 213] on button "OK" at bounding box center [347, 210] width 47 height 24
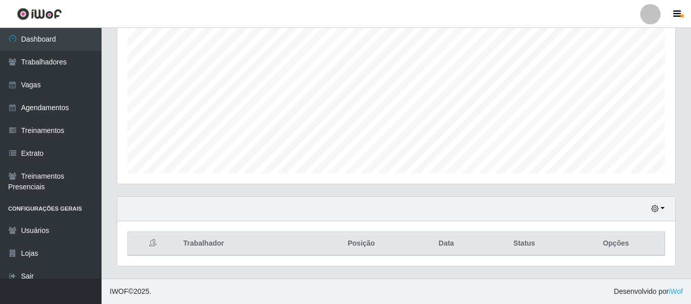
scroll to position [211, 558]
